Goal: Check status: Check status

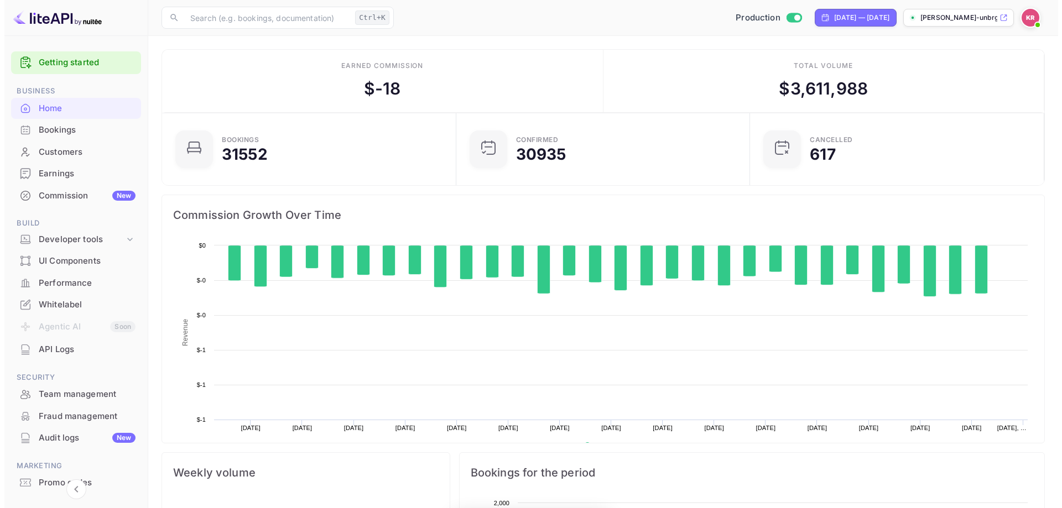
scroll to position [171, 279]
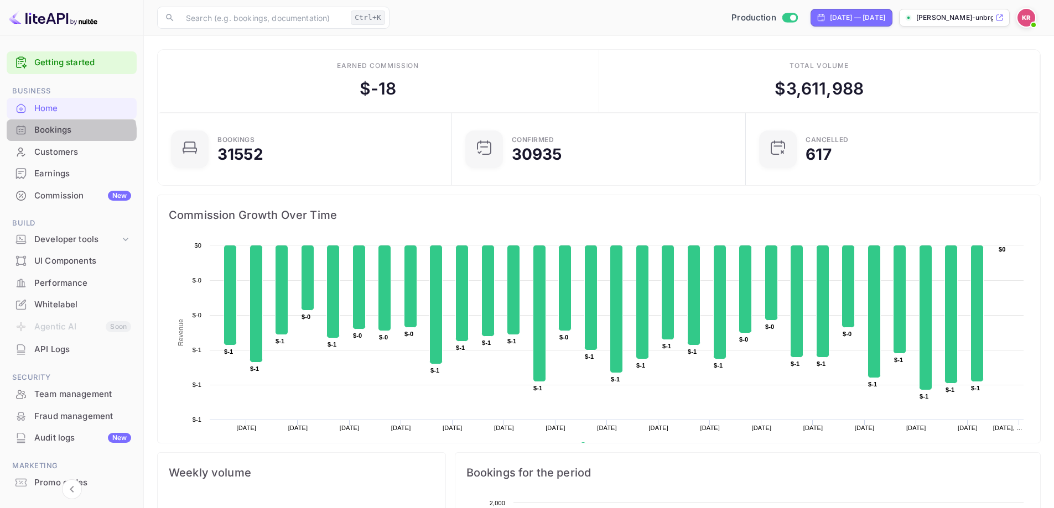
click at [56, 138] on div "Bookings" at bounding box center [72, 130] width 130 height 22
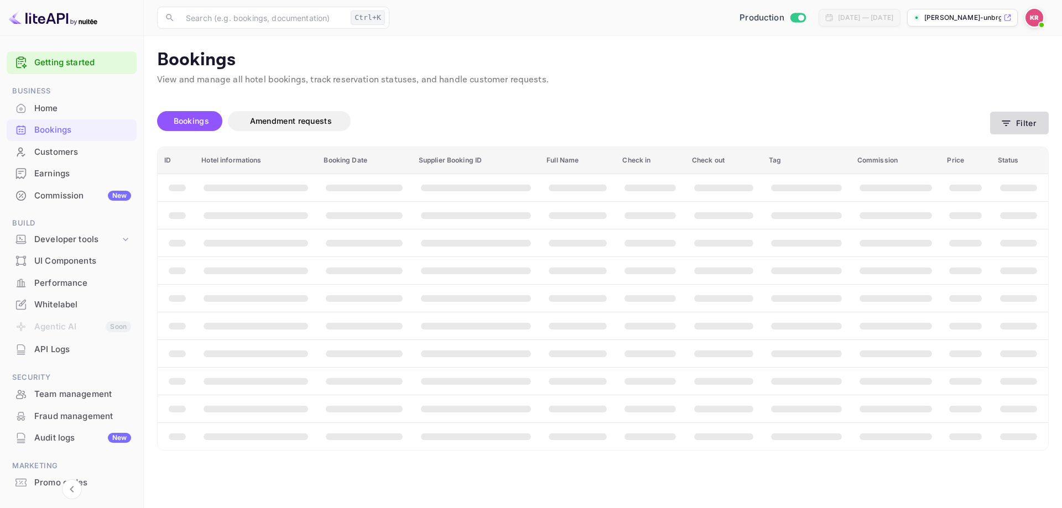
click at [1015, 129] on button "Filter" at bounding box center [1019, 123] width 59 height 23
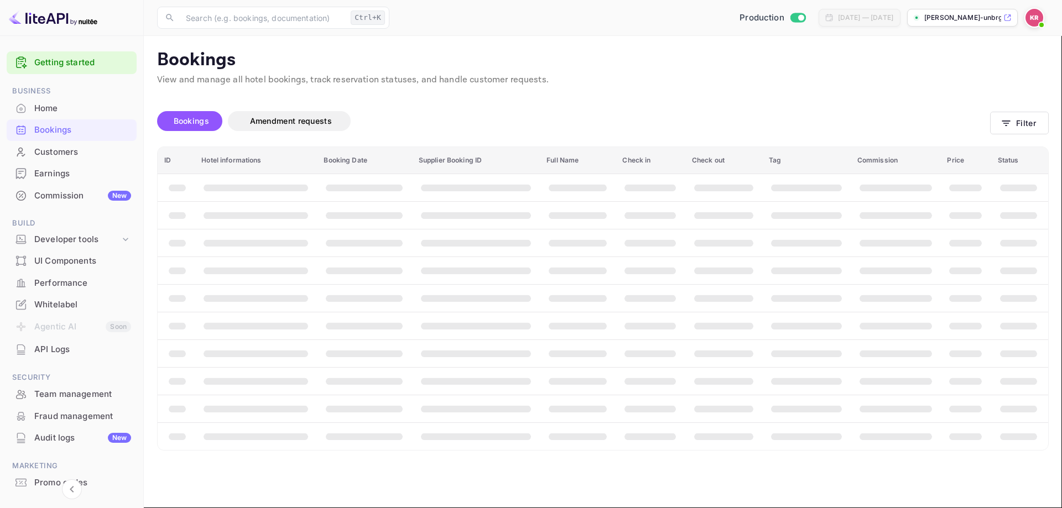
paste input "Vd18g4dtu"
type input "Vd18g4dtu"
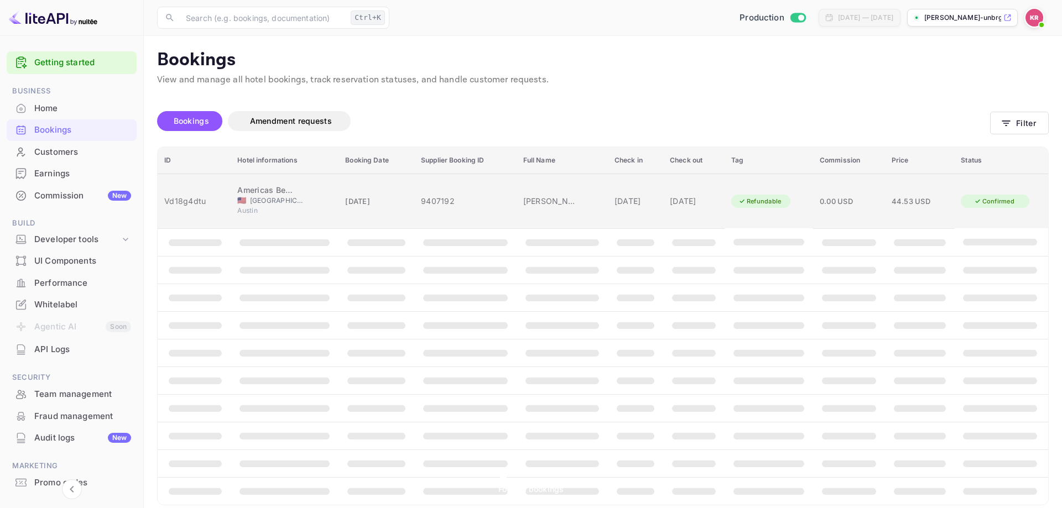
click at [636, 205] on td "[DATE]" at bounding box center [635, 201] width 55 height 55
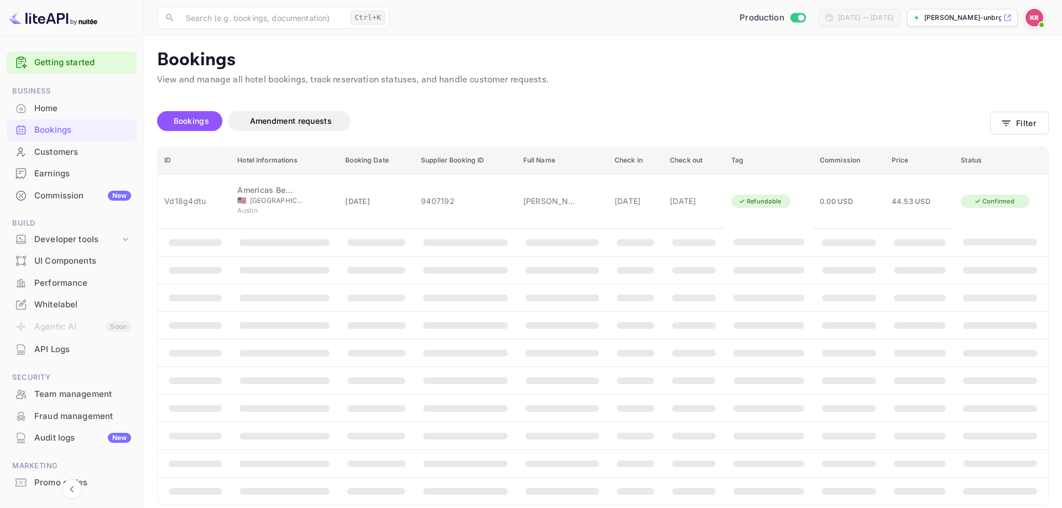
scroll to position [268, 0]
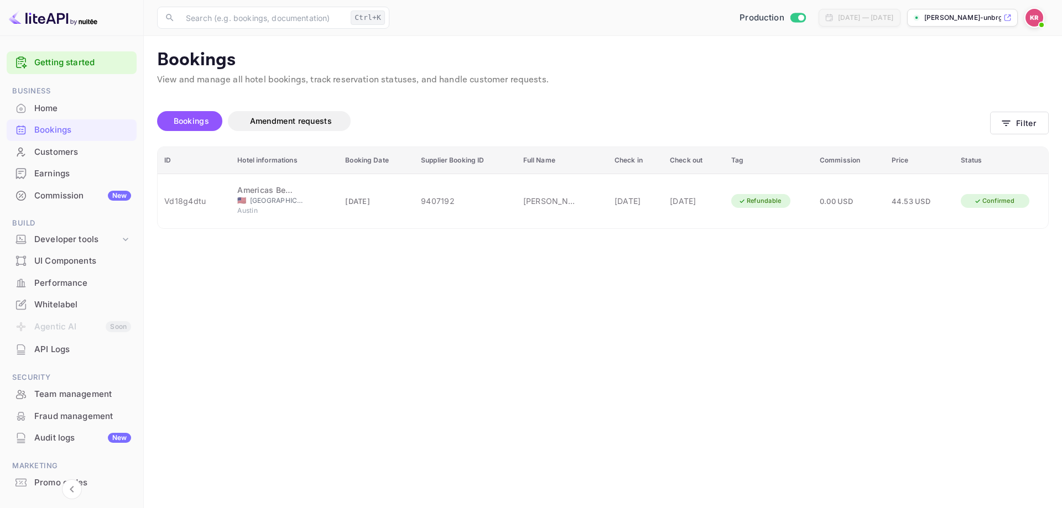
drag, startPoint x: 789, startPoint y: 191, endPoint x: 786, endPoint y: 197, distance: 6.7
click at [789, 191] on div at bounding box center [531, 254] width 1062 height 508
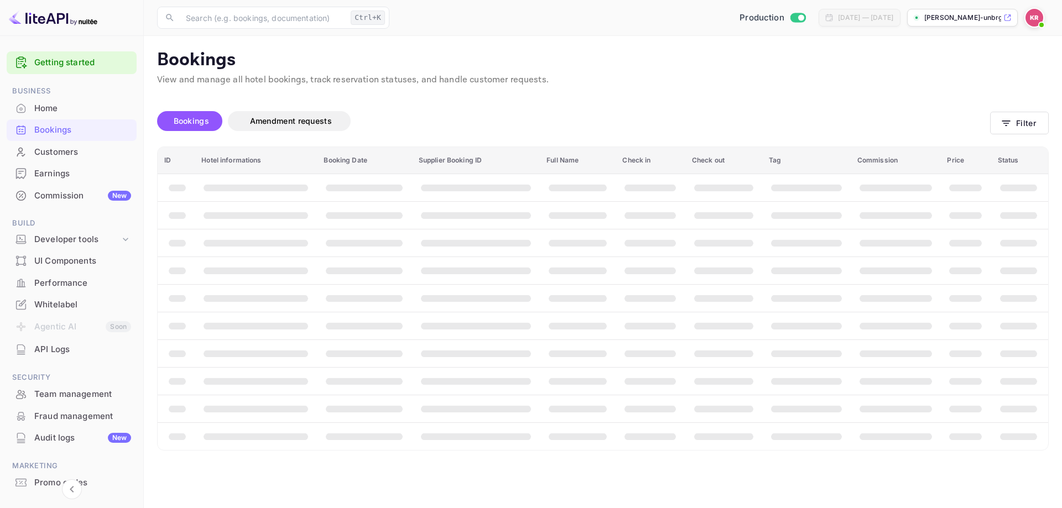
click at [180, 118] on span "Bookings" at bounding box center [191, 120] width 35 height 9
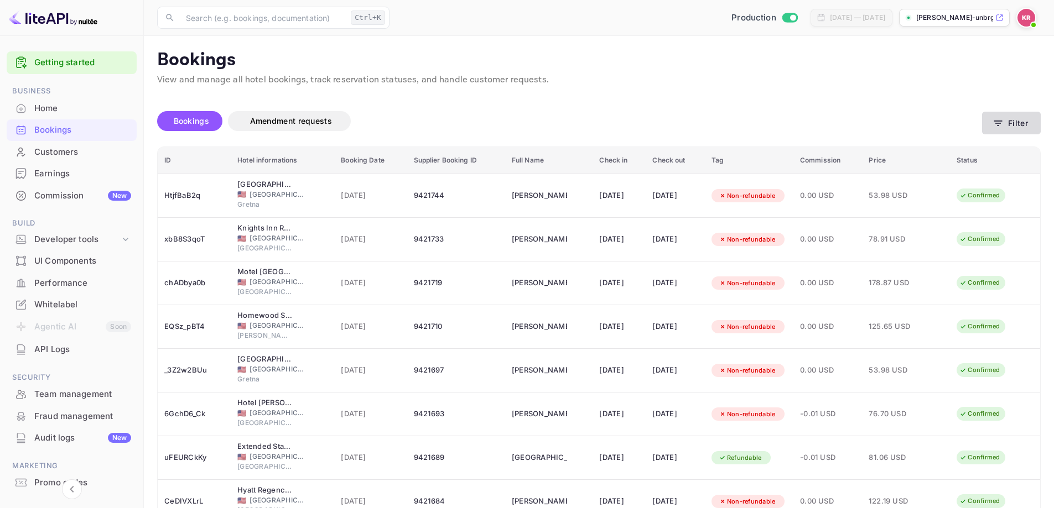
click at [1010, 120] on button "Filter" at bounding box center [1011, 123] width 59 height 23
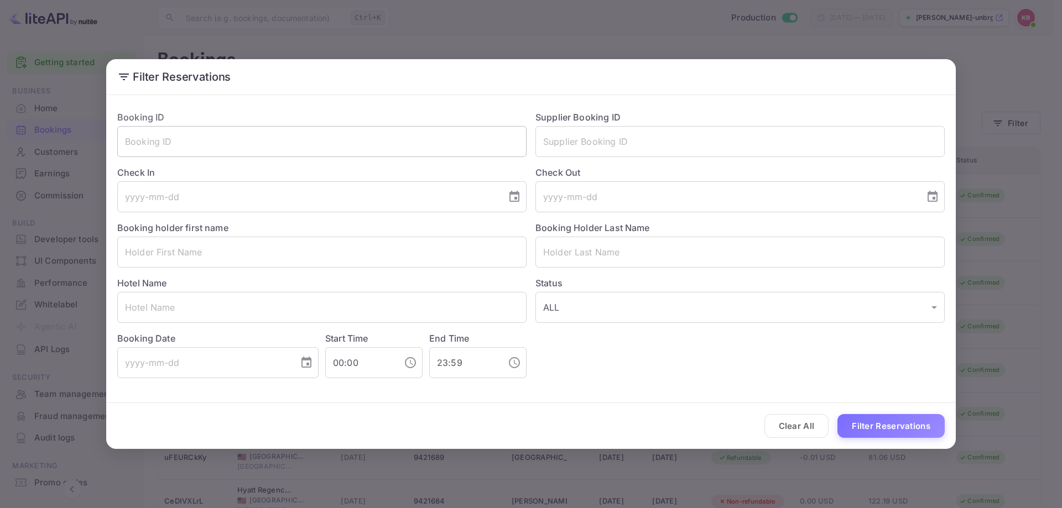
click at [247, 136] on input "text" at bounding box center [321, 141] width 409 height 31
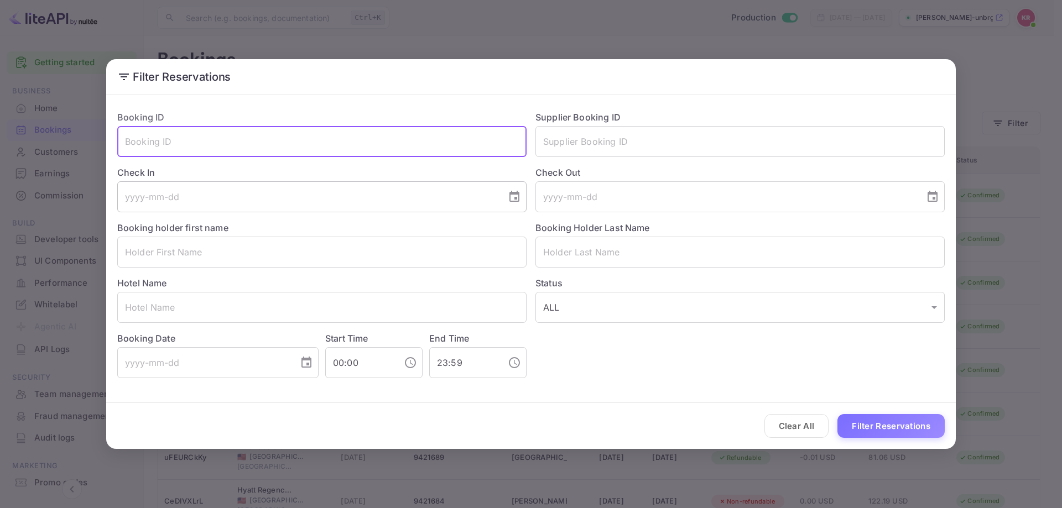
paste input "Vd18g4dtu"
type input "Vd18g4dtu"
click at [860, 434] on button "Filter Reservations" at bounding box center [890, 426] width 107 height 24
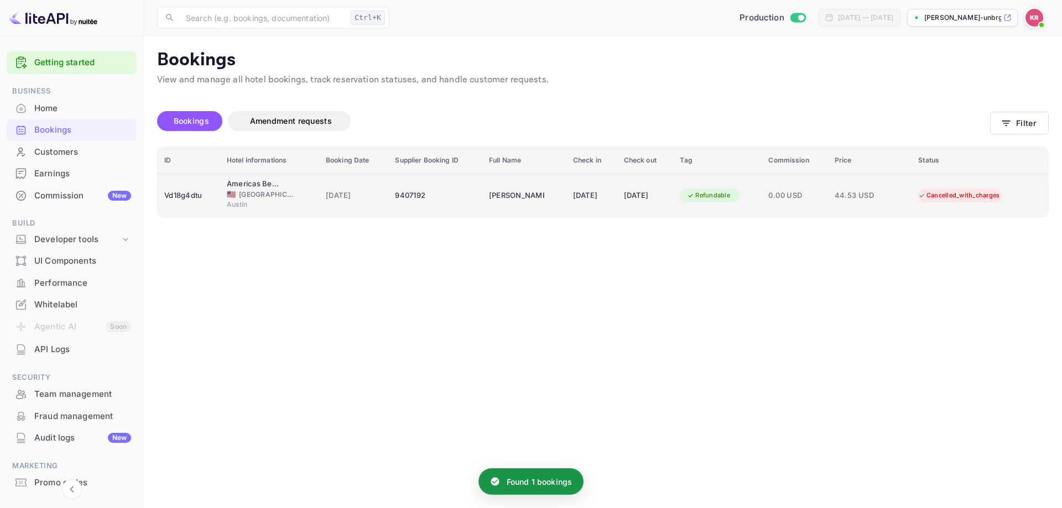
click at [821, 200] on span "0.00 USD" at bounding box center [794, 196] width 53 height 12
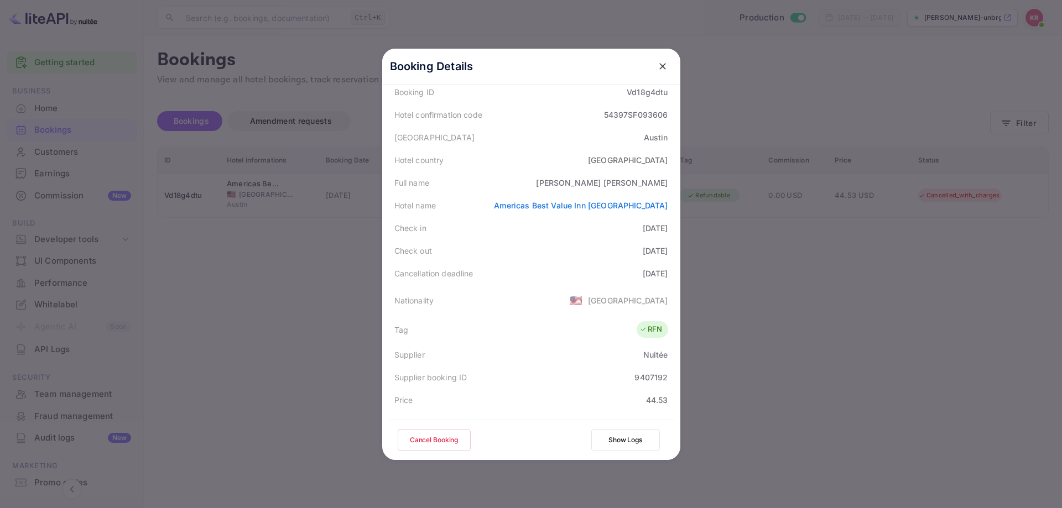
scroll to position [47, 0]
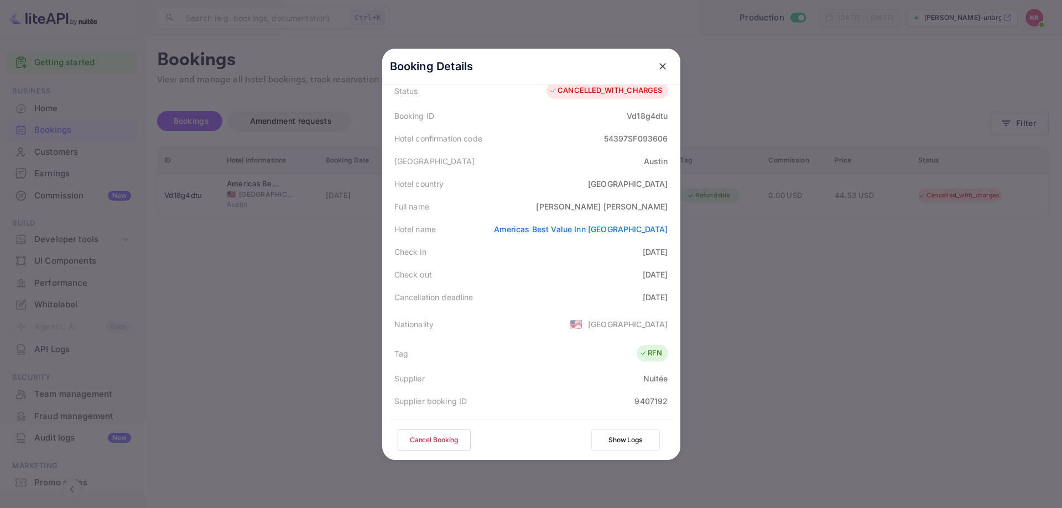
click at [653, 291] on div "[DATE]" at bounding box center [655, 297] width 25 height 12
click at [764, 309] on div at bounding box center [531, 254] width 1062 height 508
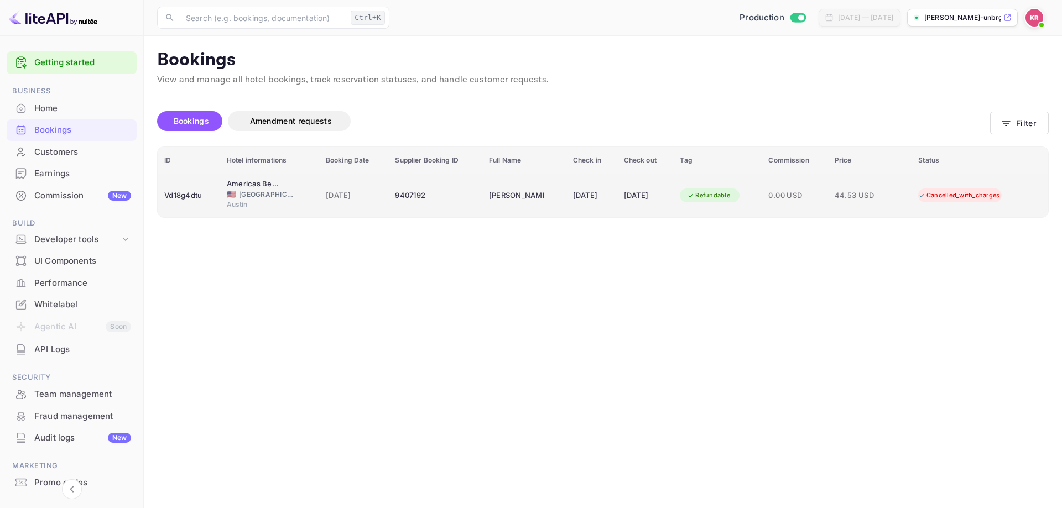
click at [573, 197] on div "[DATE]" at bounding box center [592, 196] width 38 height 18
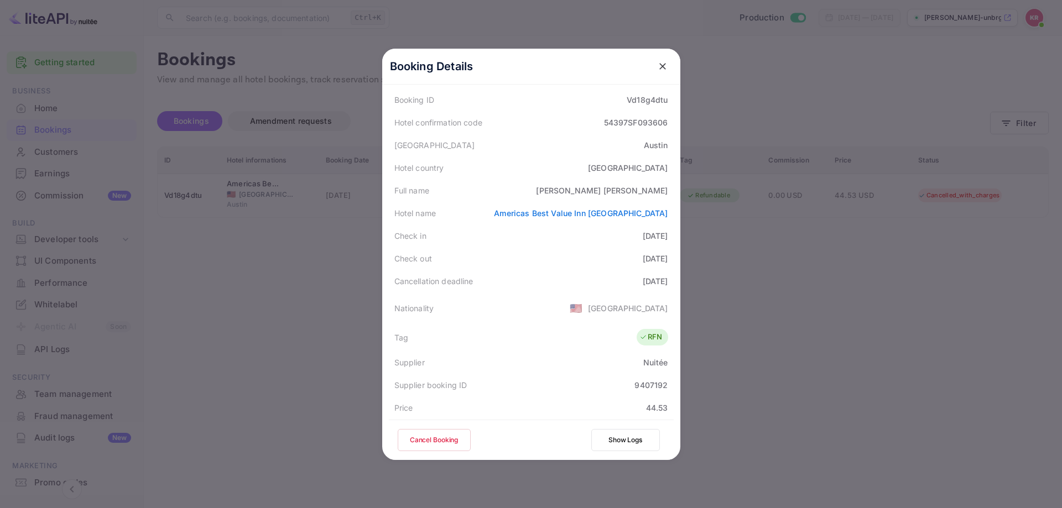
scroll to position [166, 0]
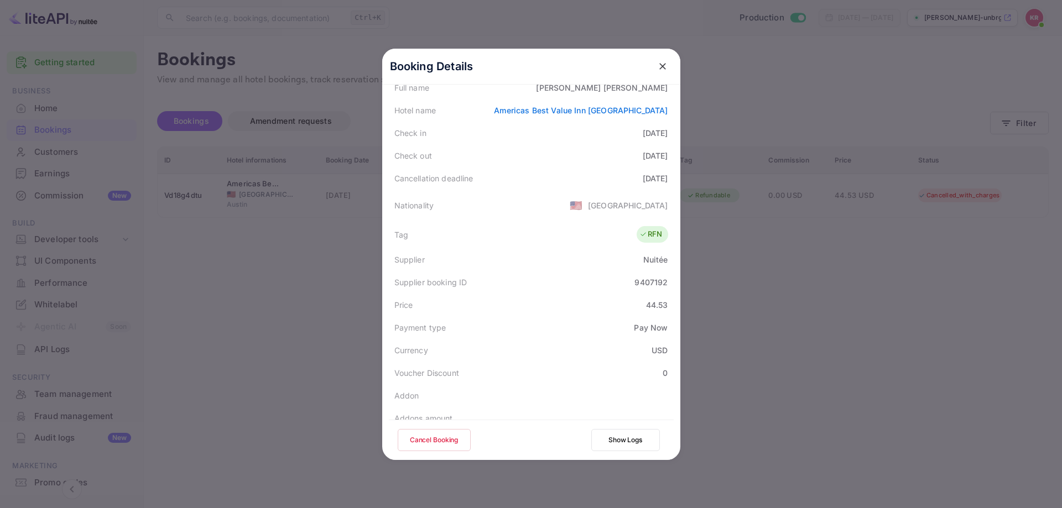
drag, startPoint x: 277, startPoint y: 325, endPoint x: 196, endPoint y: 73, distance: 264.3
click at [278, 325] on div at bounding box center [531, 254] width 1062 height 508
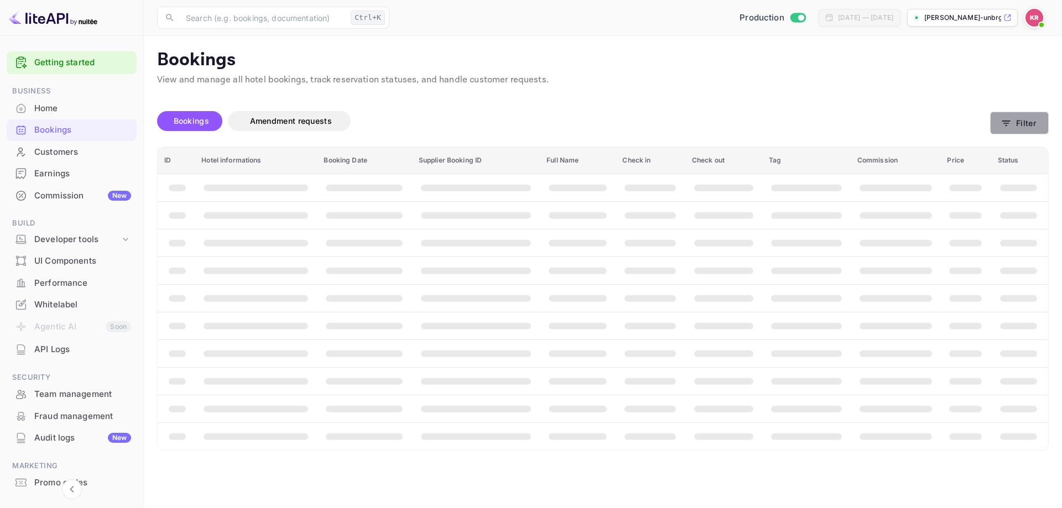
click at [1011, 126] on icon "button" at bounding box center [1006, 123] width 11 height 11
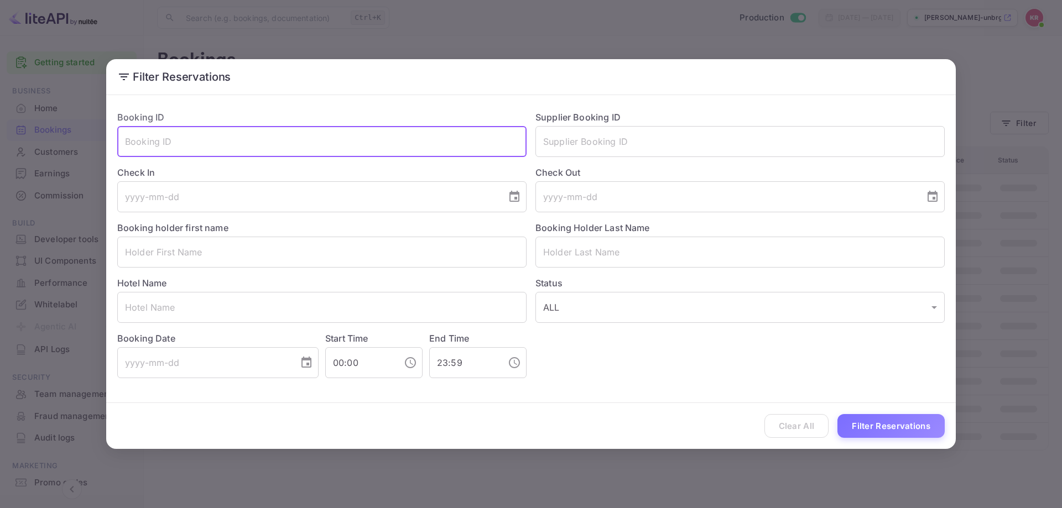
click at [304, 132] on input "text" at bounding box center [321, 141] width 409 height 31
paste input "Letal"
type input "Letal"
